Goal: Task Accomplishment & Management: Manage account settings

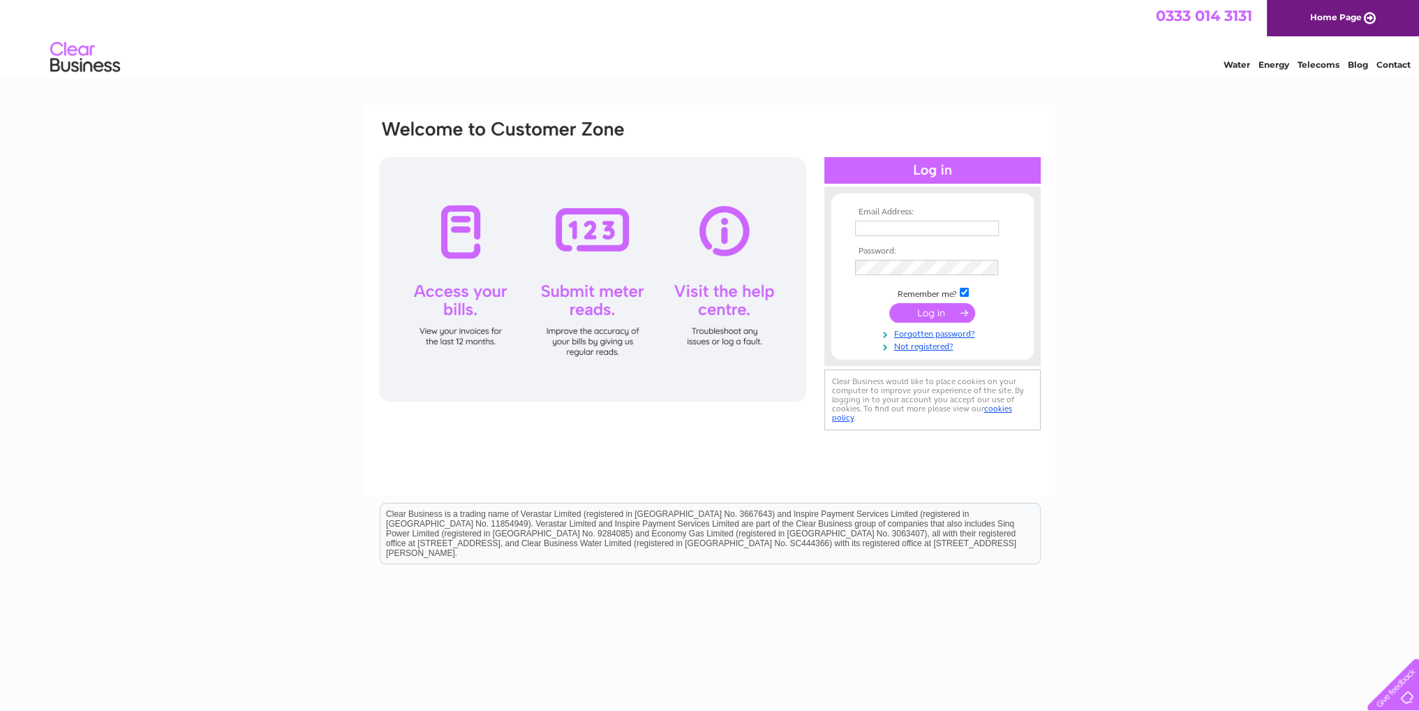
type input "rohit@mastcraft.co.uk"
click at [933, 315] on input "submit" at bounding box center [932, 313] width 86 height 20
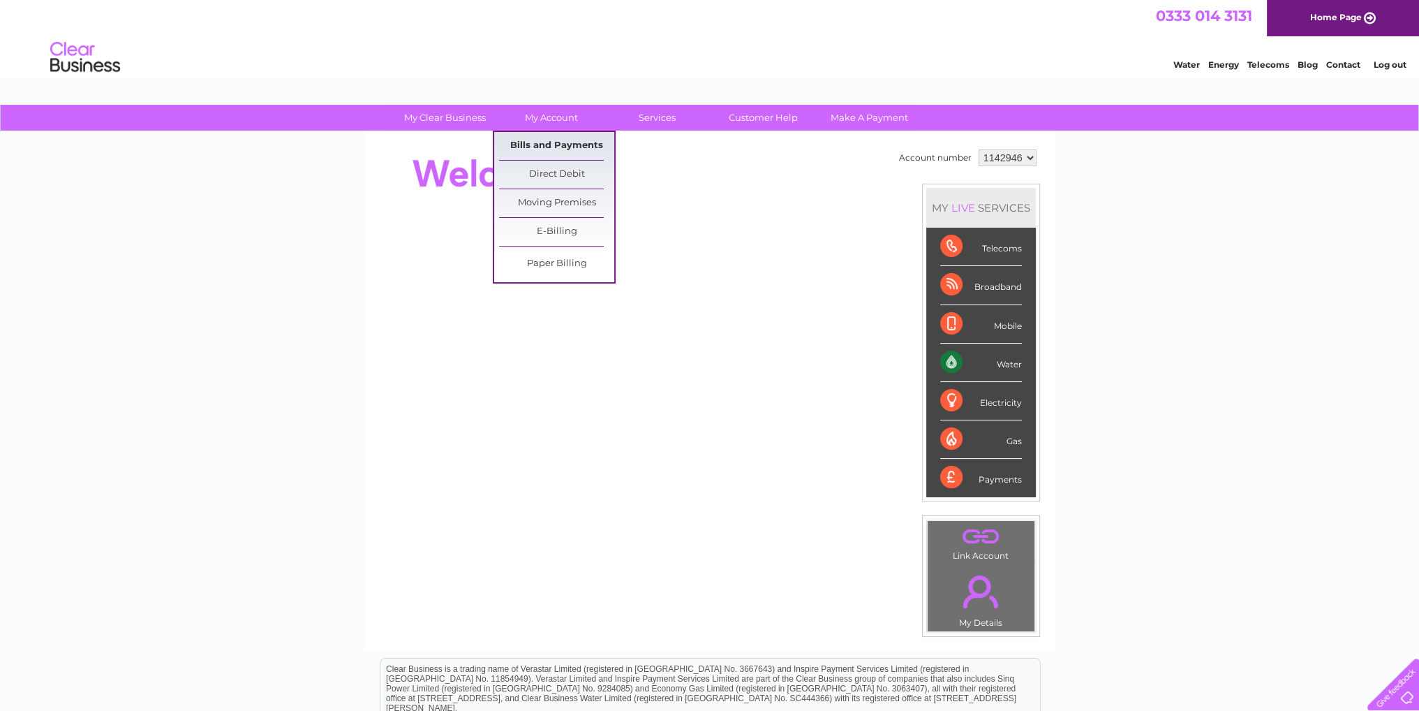
click at [555, 140] on link "Bills and Payments" at bounding box center [556, 146] width 115 height 28
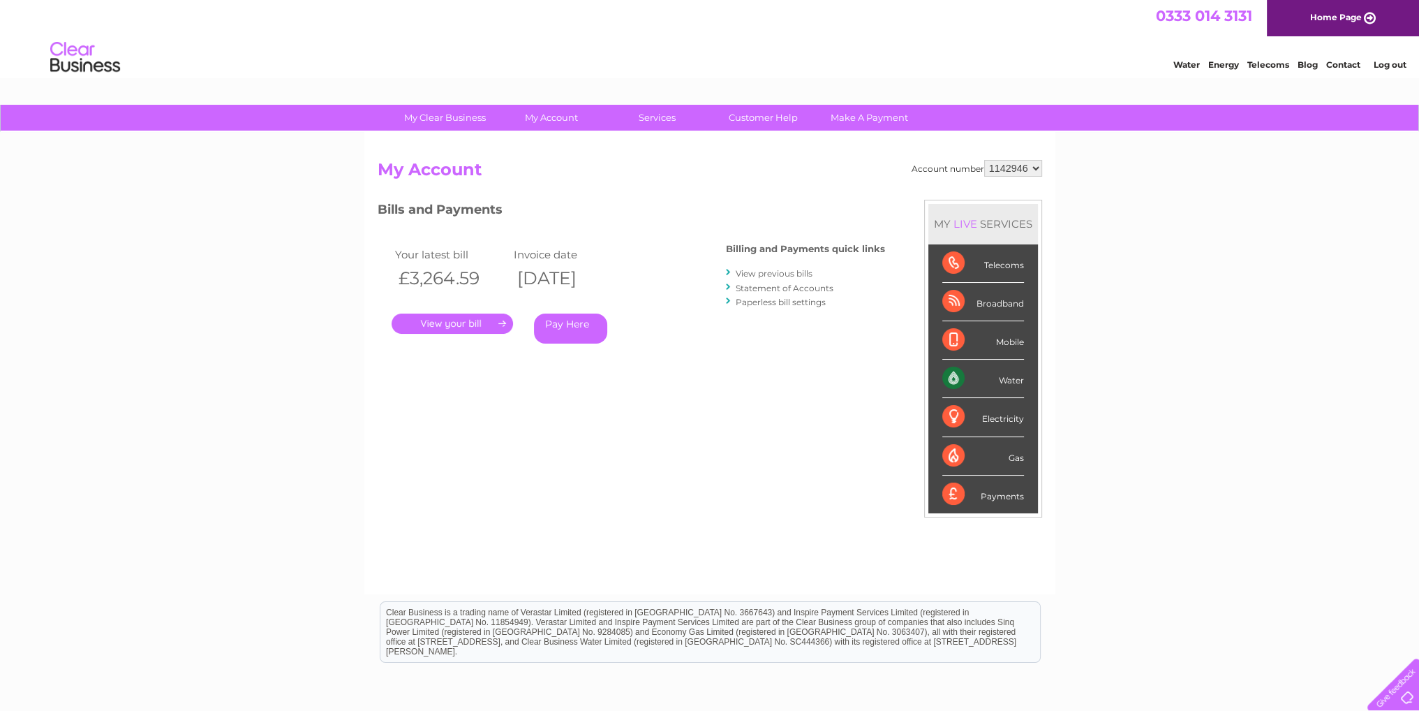
click at [453, 325] on link "." at bounding box center [452, 323] width 121 height 20
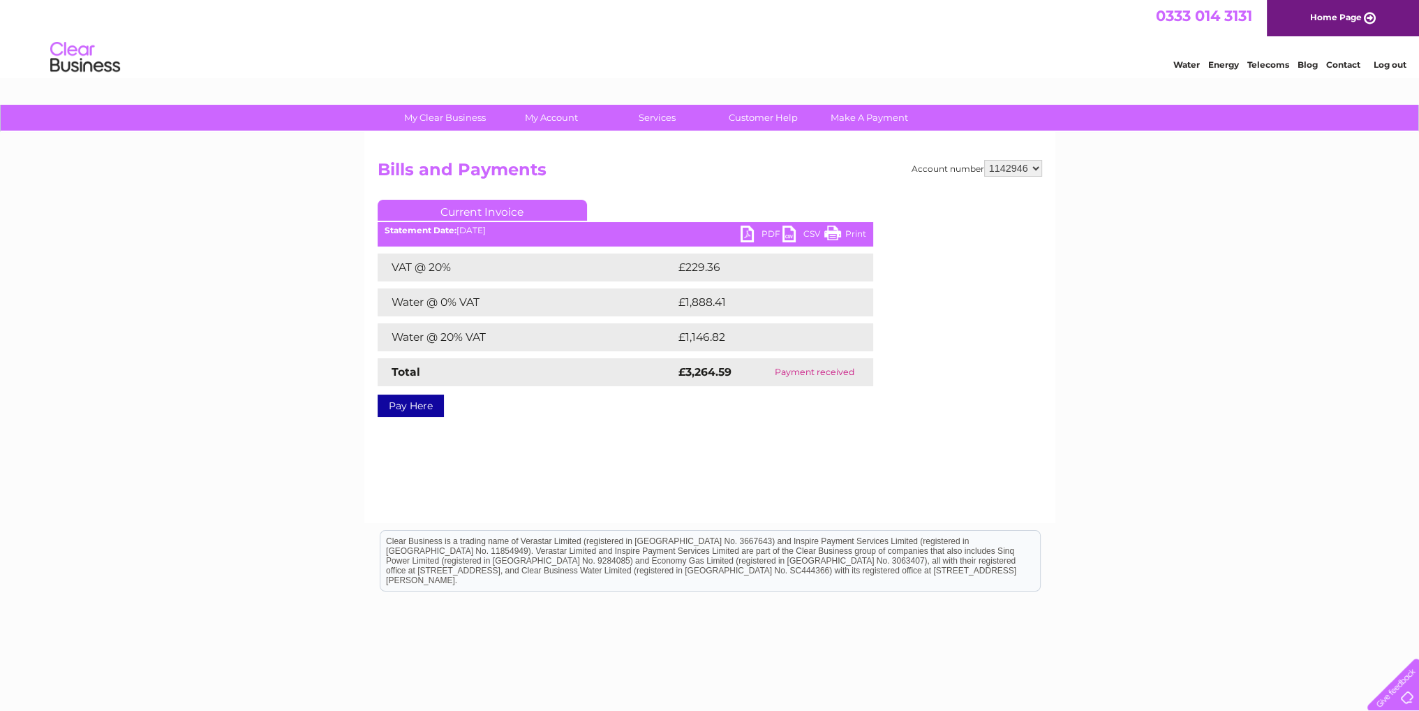
click at [757, 225] on ul "Current Invoice" at bounding box center [626, 213] width 496 height 26
click at [762, 235] on link "PDF" at bounding box center [762, 235] width 42 height 20
